Goal: Navigation & Orientation: Find specific page/section

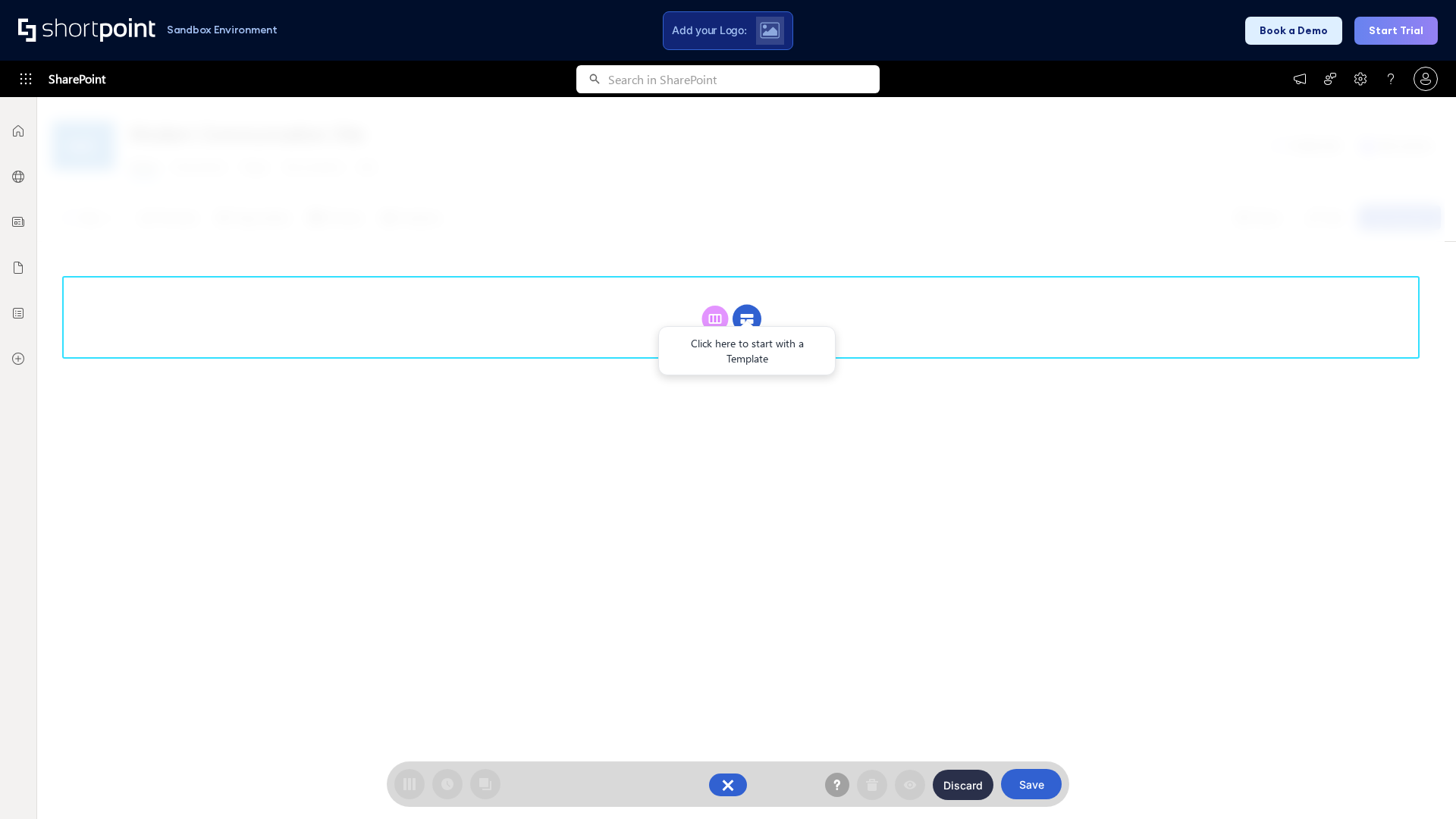
click at [747, 319] on circle at bounding box center [746, 319] width 28 height 28
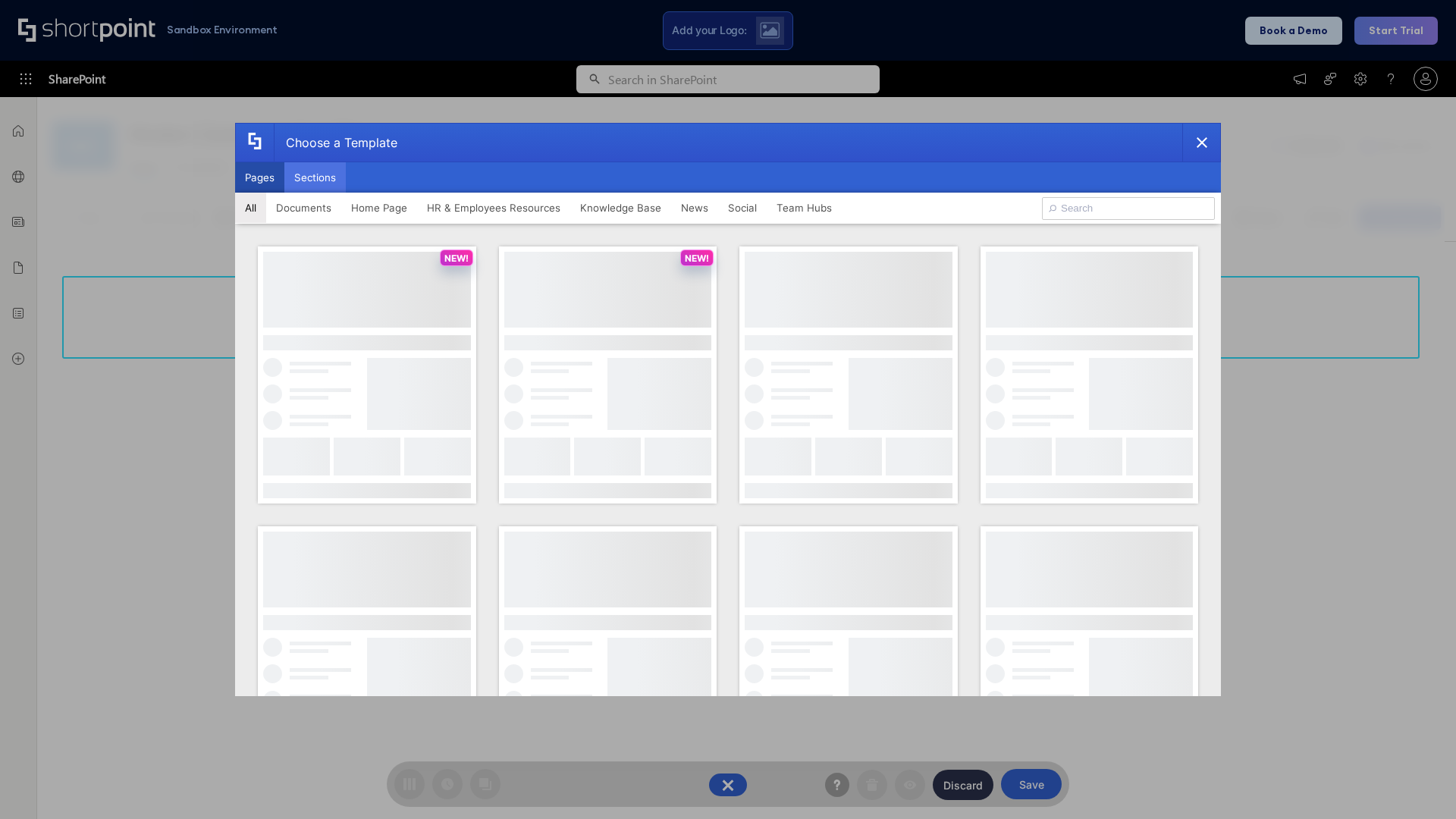
click at [315, 178] on button "Sections" at bounding box center [315, 177] width 62 height 30
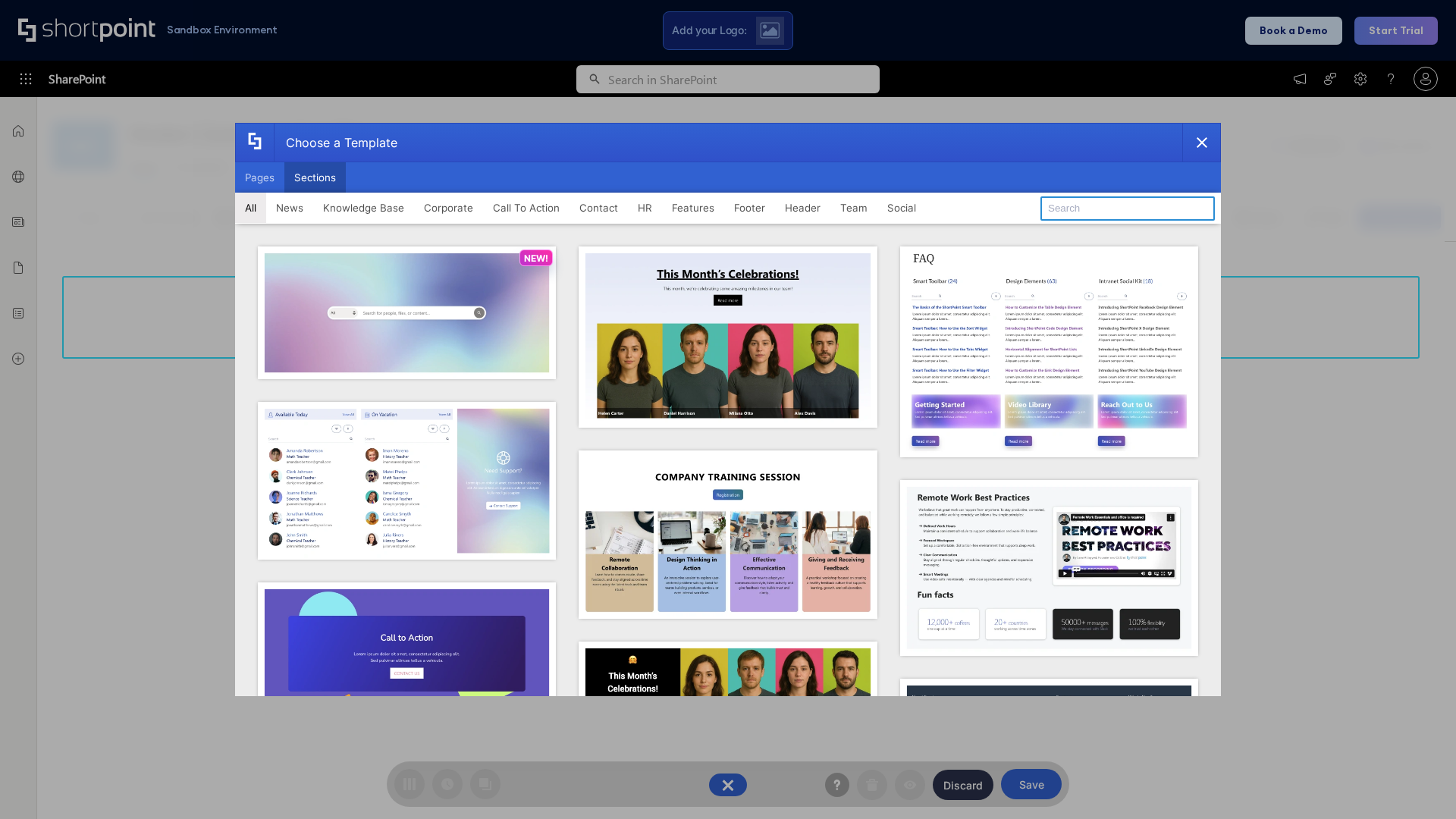
type input "Cards"
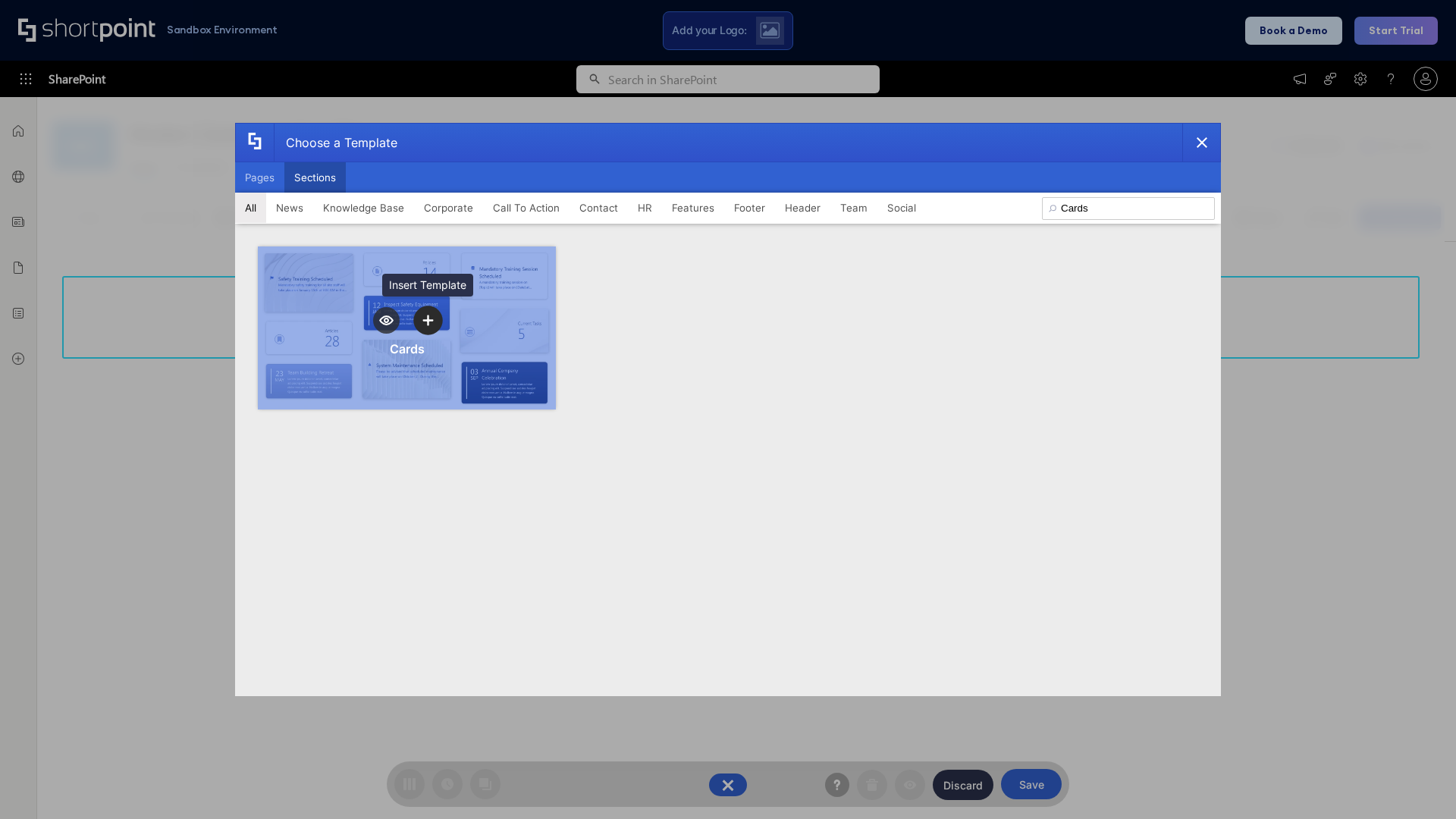
click at [427, 320] on icon "template selector" at bounding box center [427, 320] width 11 height 11
